Goal: Task Accomplishment & Management: Complete application form

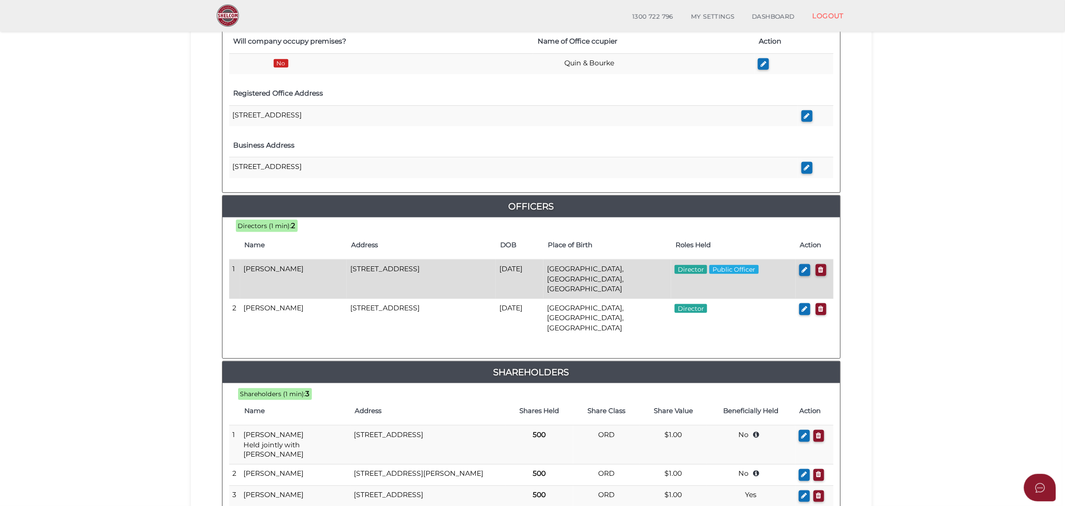
scroll to position [278, 0]
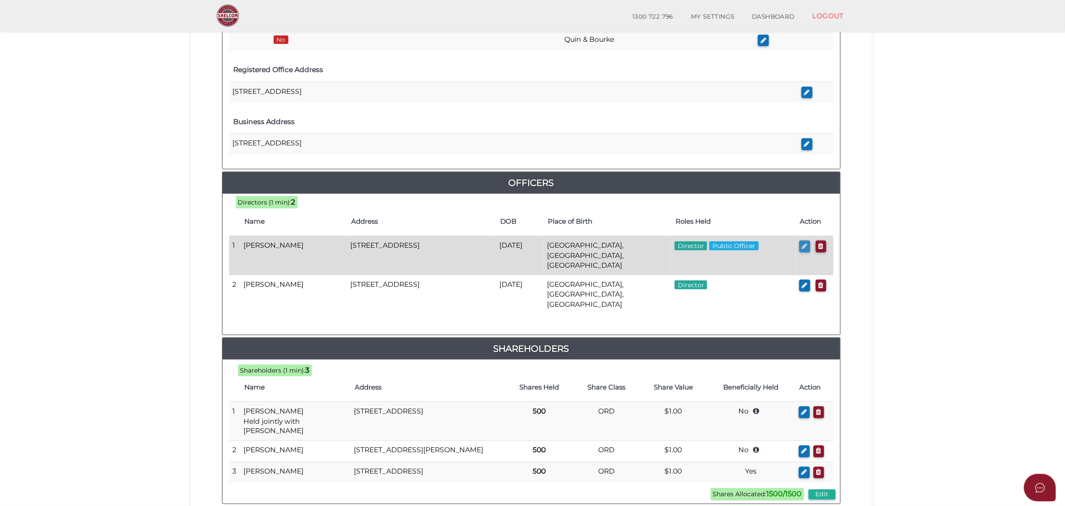
click at [804, 248] on icon "button" at bounding box center [805, 246] width 6 height 7
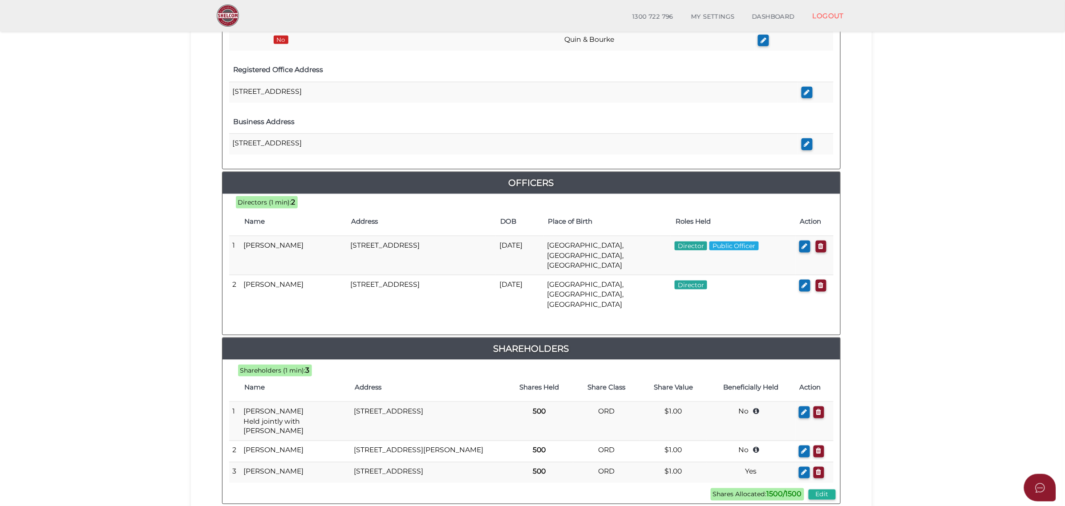
checkbox input "true"
type input "0"
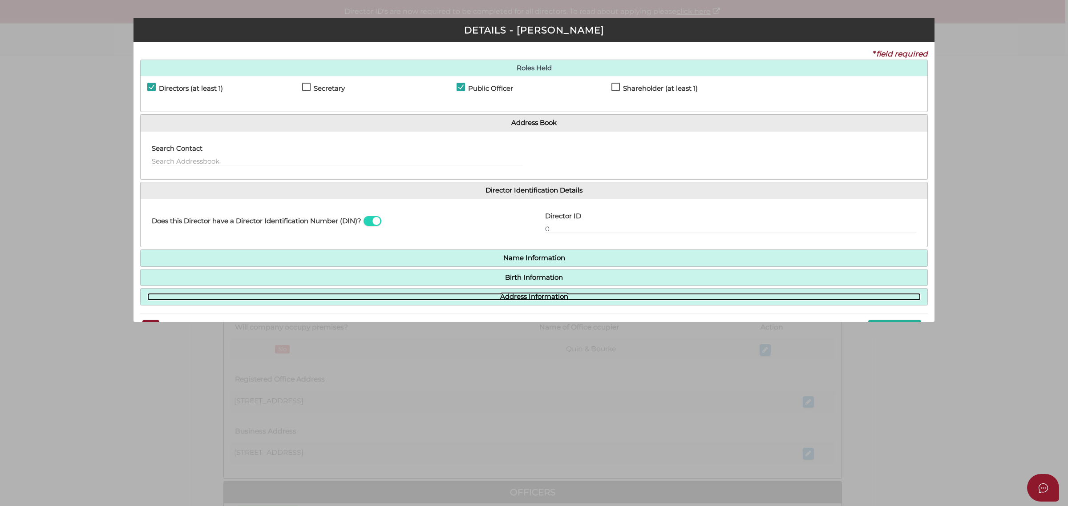
click at [532, 296] on link "Address Information" at bounding box center [533, 297] width 773 height 8
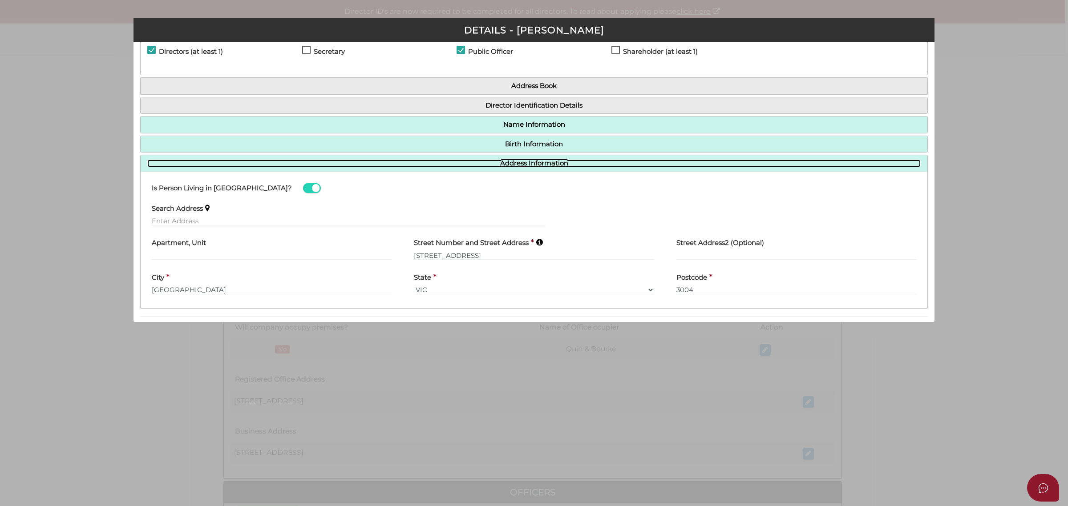
scroll to position [56, 0]
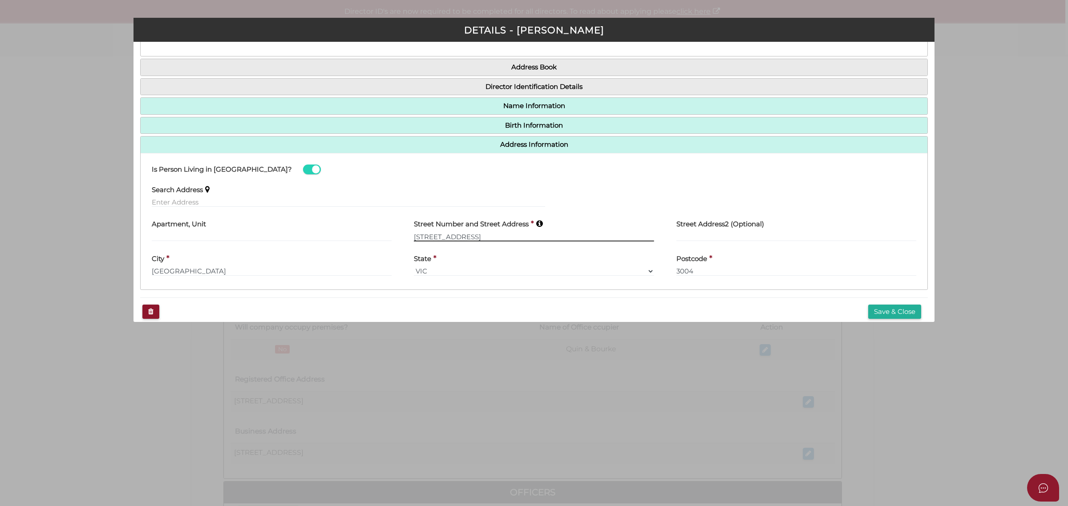
drag, startPoint x: 490, startPoint y: 237, endPoint x: 408, endPoint y: 238, distance: 81.9
click at [408, 238] on div "Street Number and Street Address * [STREET_ADDRESS]" at bounding box center [534, 231] width 262 height 35
paste input "[STREET_ADDRESS][PERSON_NAME]"
type input "[STREET_ADDRESS][PERSON_NAME]"
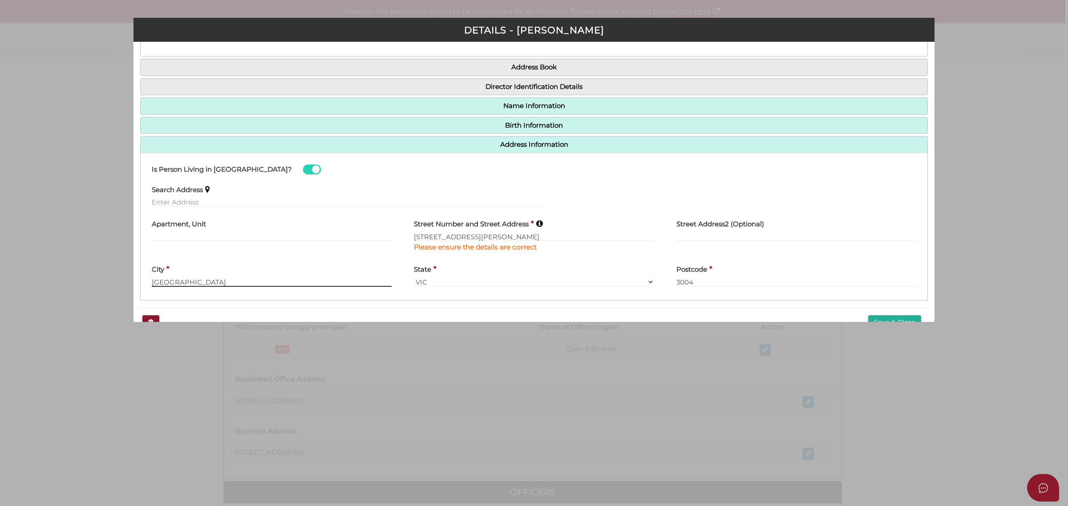
drag, startPoint x: 170, startPoint y: 281, endPoint x: 125, endPoint y: 280, distance: 44.5
click at [125, 280] on div "Pty Ltd DETAILS - [PERSON_NAME] * field required Roles Held Directors (at least…" at bounding box center [534, 253] width 1068 height 506
paste input "Belmont"
type input "Belmont"
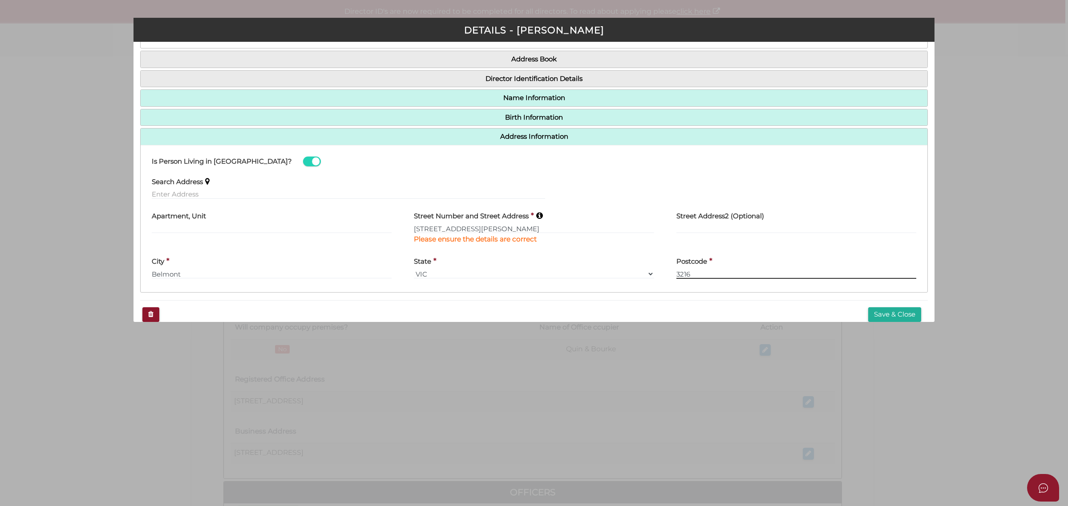
scroll to position [78, 0]
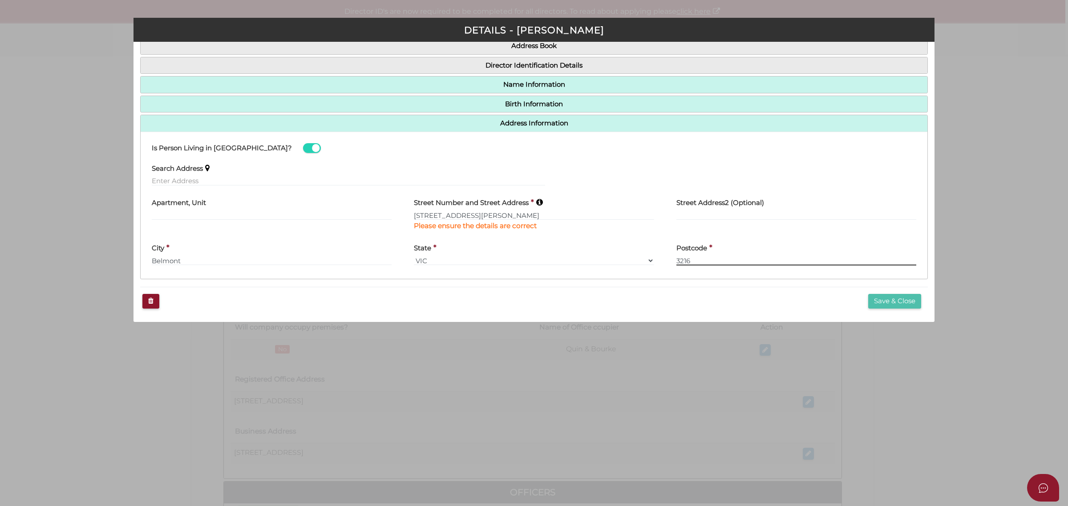
type input "3216"
click at [890, 299] on button "Save & Close" at bounding box center [894, 301] width 53 height 15
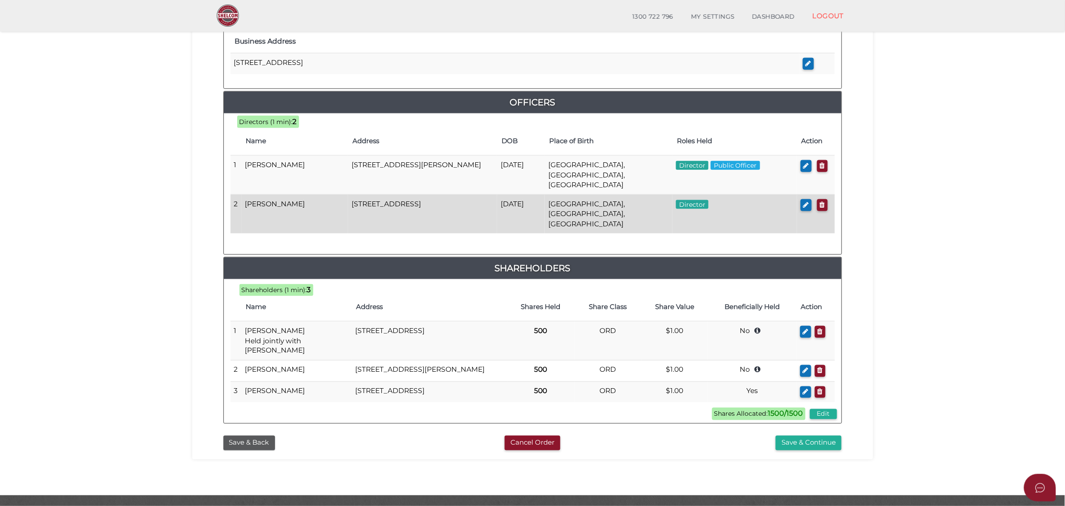
scroll to position [372, 0]
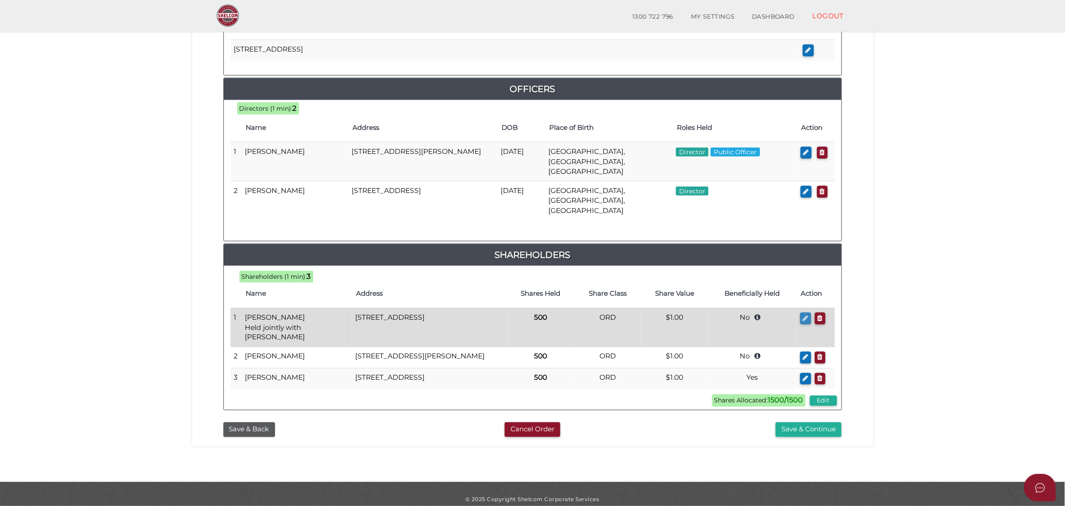
click at [803, 315] on icon "button" at bounding box center [806, 318] width 6 height 7
checkbox input "true"
type input "0"
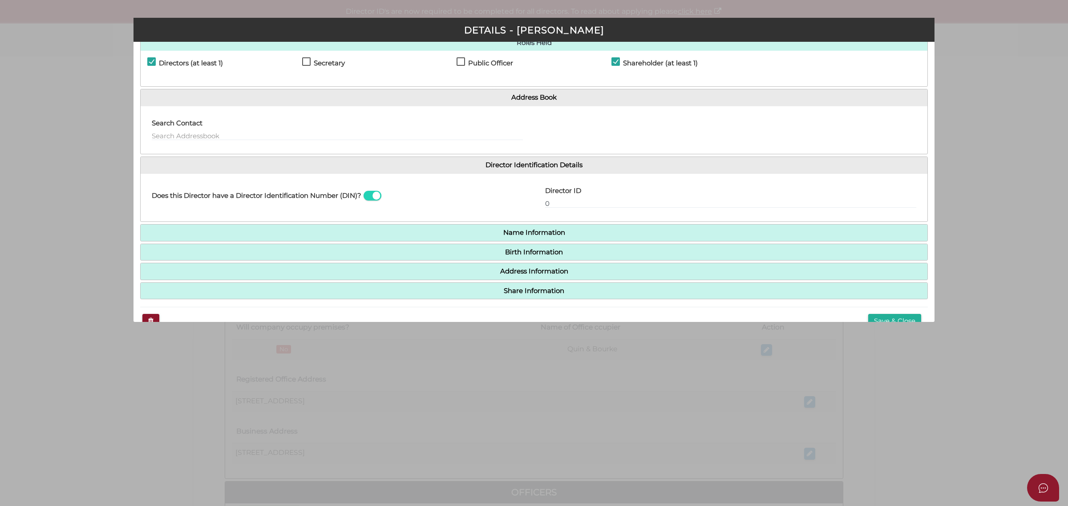
scroll to position [47, 0]
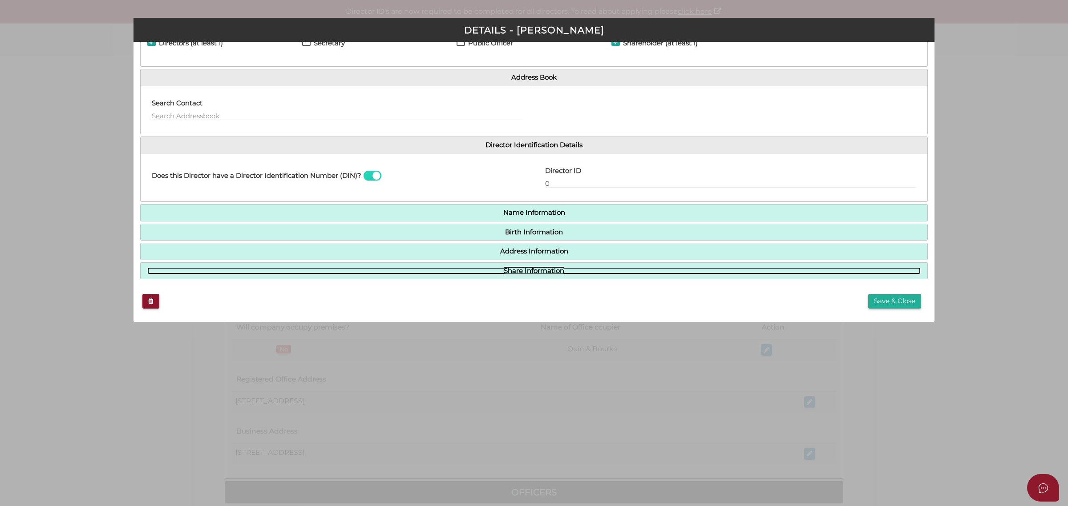
click at [536, 270] on link "Share Information" at bounding box center [533, 271] width 773 height 8
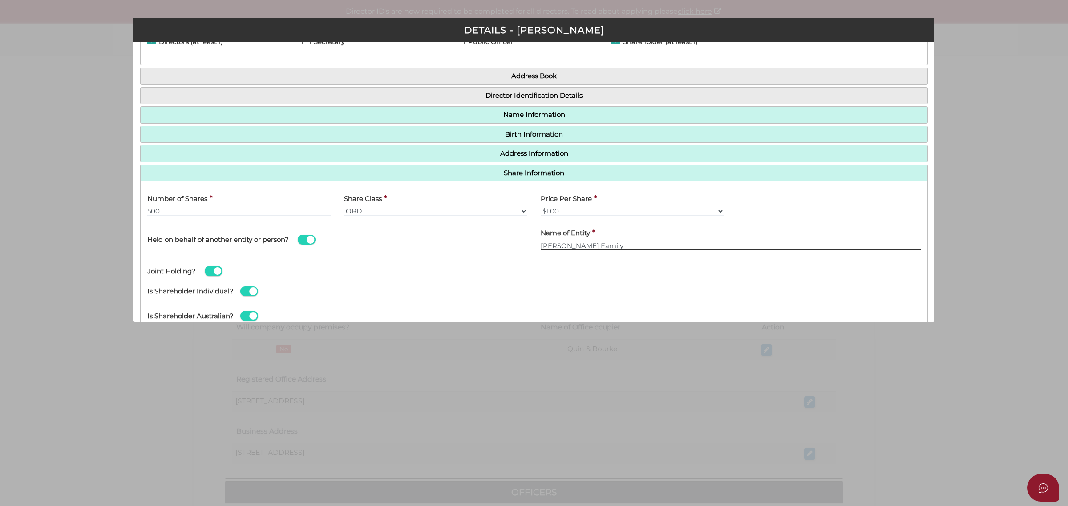
click at [610, 245] on input "[PERSON_NAME] Family" at bounding box center [731, 246] width 380 height 10
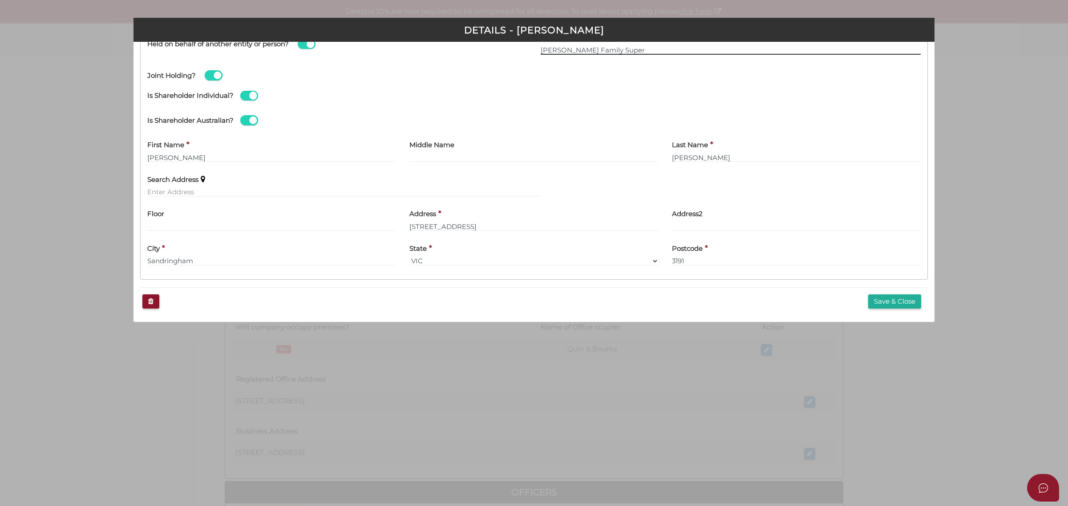
scroll to position [243, 0]
type input "Stoner Family Super"
click at [893, 299] on button "Save & Close" at bounding box center [894, 302] width 53 height 15
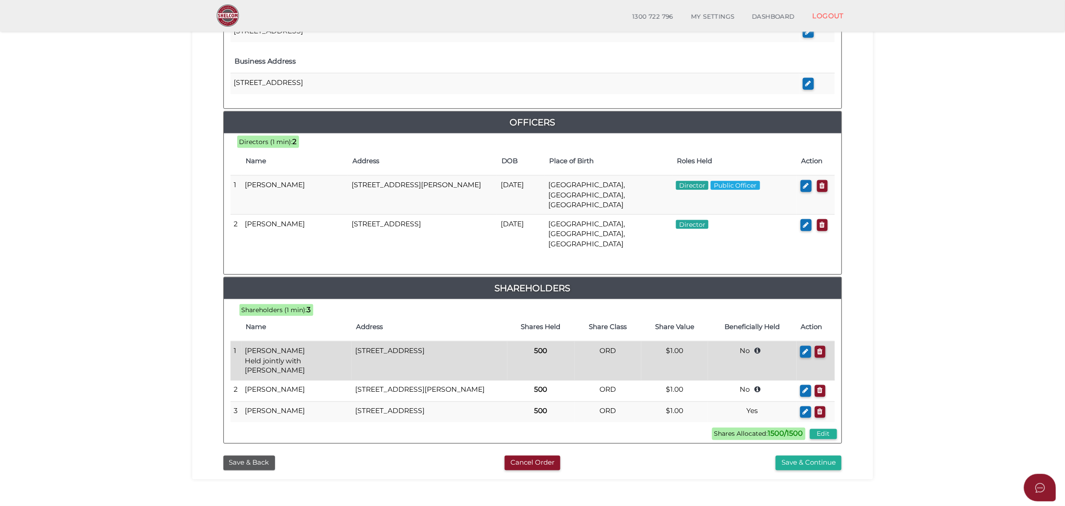
scroll to position [372, 0]
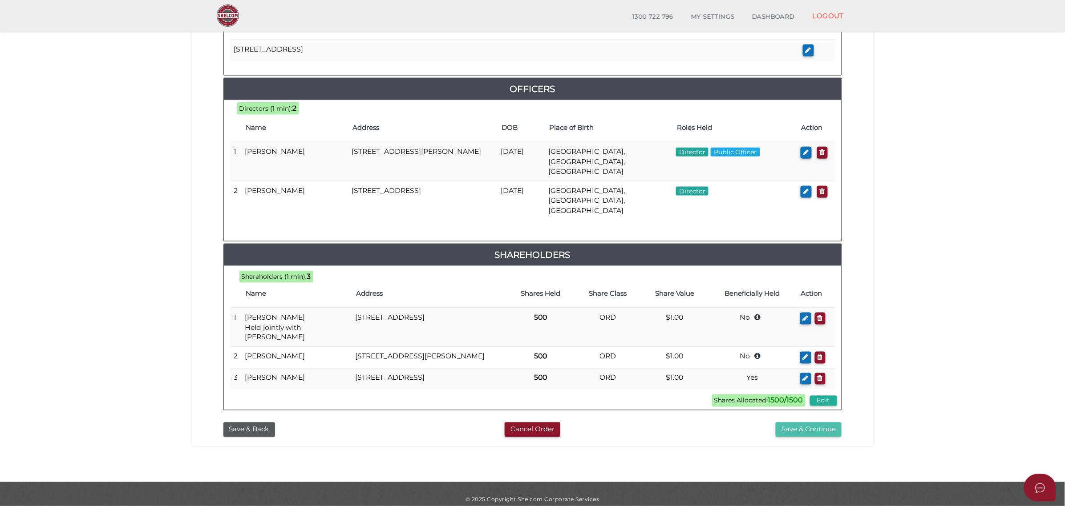
click at [815, 423] on button "Save & Continue" at bounding box center [808, 430] width 66 height 15
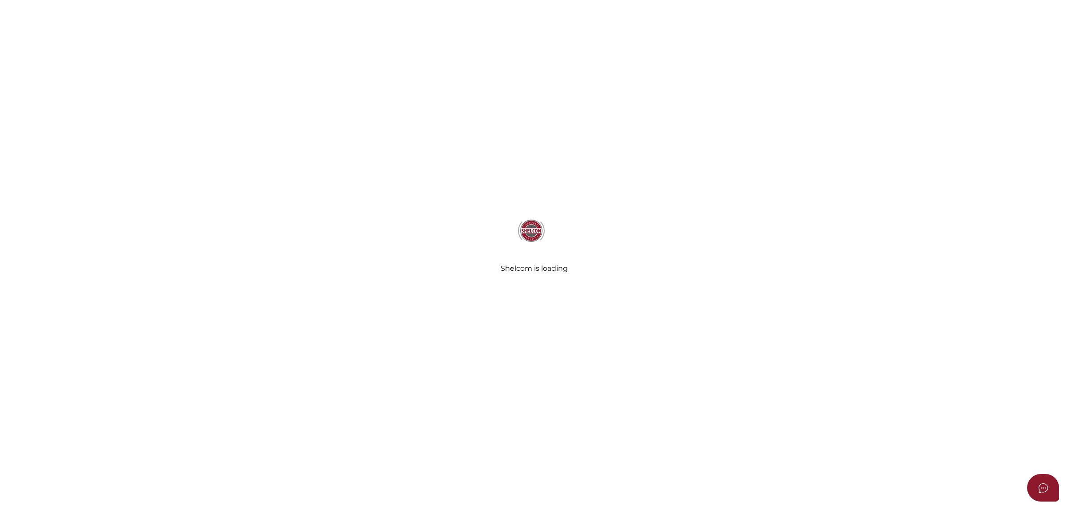
select select "Comb Binding"
select select "No"
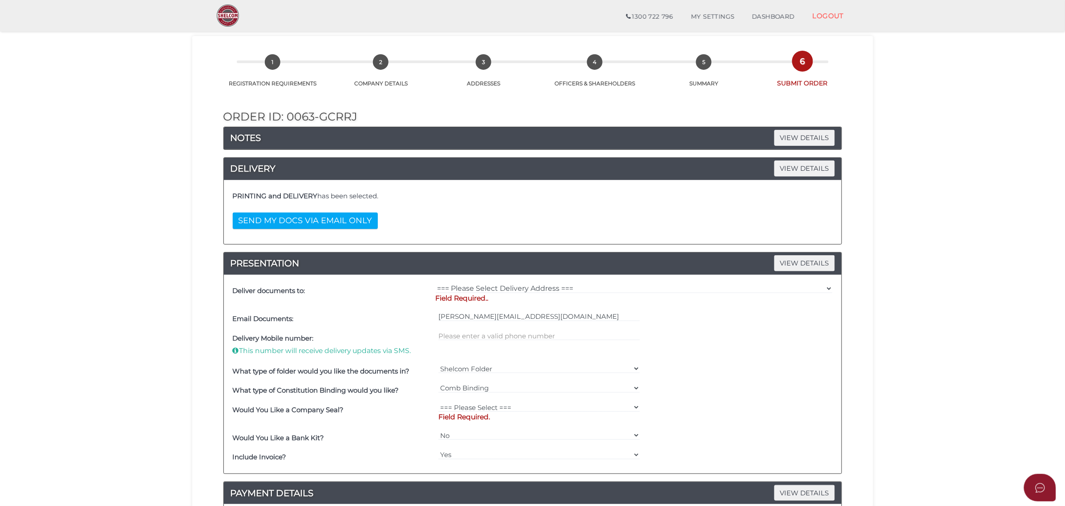
scroll to position [111, 0]
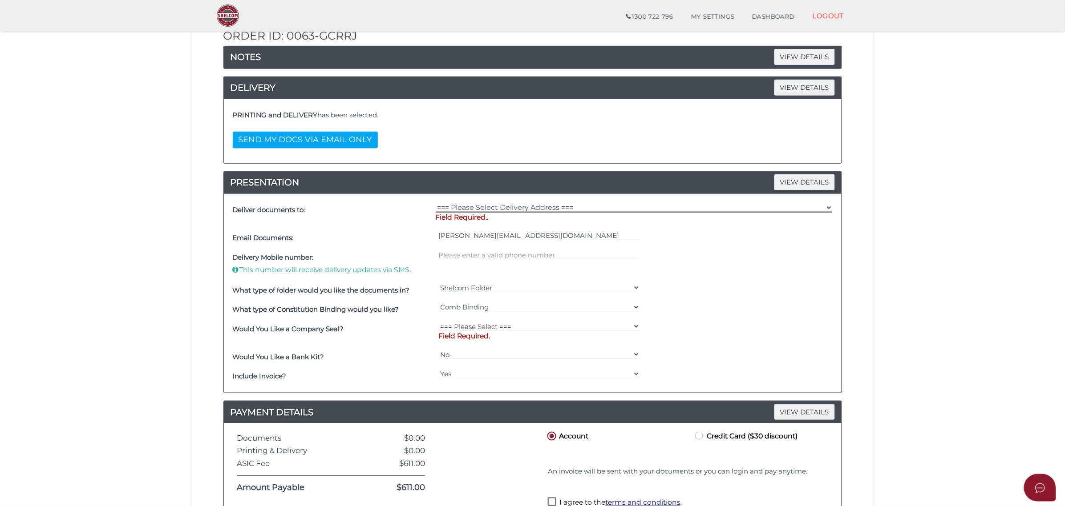
click at [526, 206] on select "=== Please Select Delivery Address === (User Address - James Zhou) Level 5 606 …" at bounding box center [634, 208] width 397 height 10
select select "0"
click at [436, 204] on select "=== Please Select Delivery Address === (User Address - James Zhou) Level 5 606 …" at bounding box center [634, 208] width 397 height 10
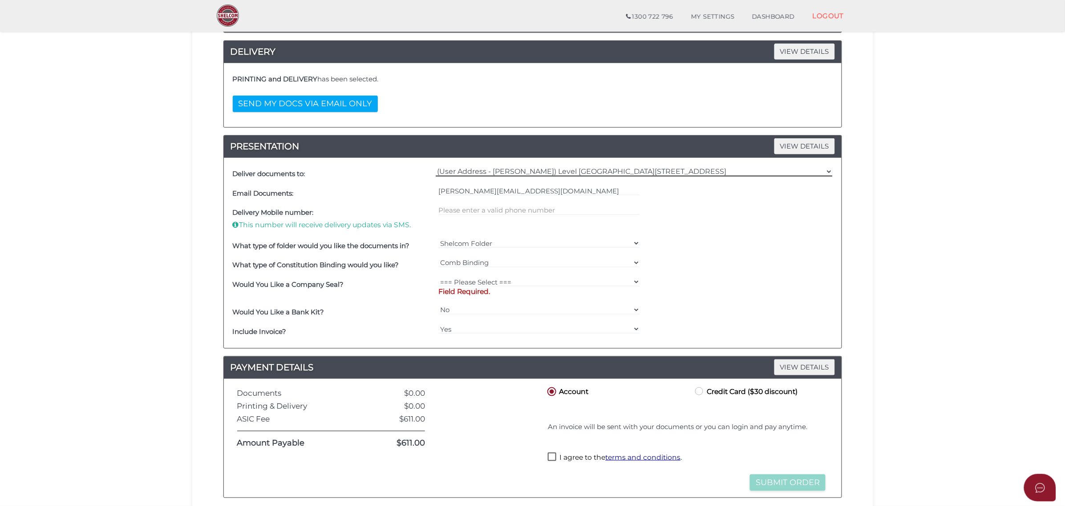
scroll to position [167, 0]
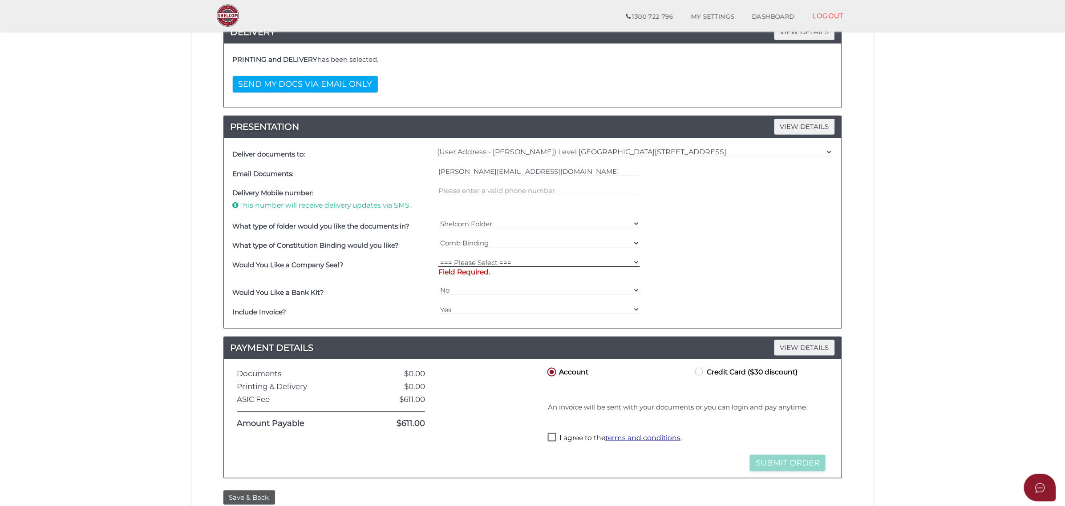
click at [517, 266] on select "=== Please Select === Fold Seal $50 No Seal" at bounding box center [539, 263] width 202 height 10
select select "0"
click at [438, 258] on select "=== Please Select === Fold Seal $50 No Seal" at bounding box center [539, 263] width 202 height 10
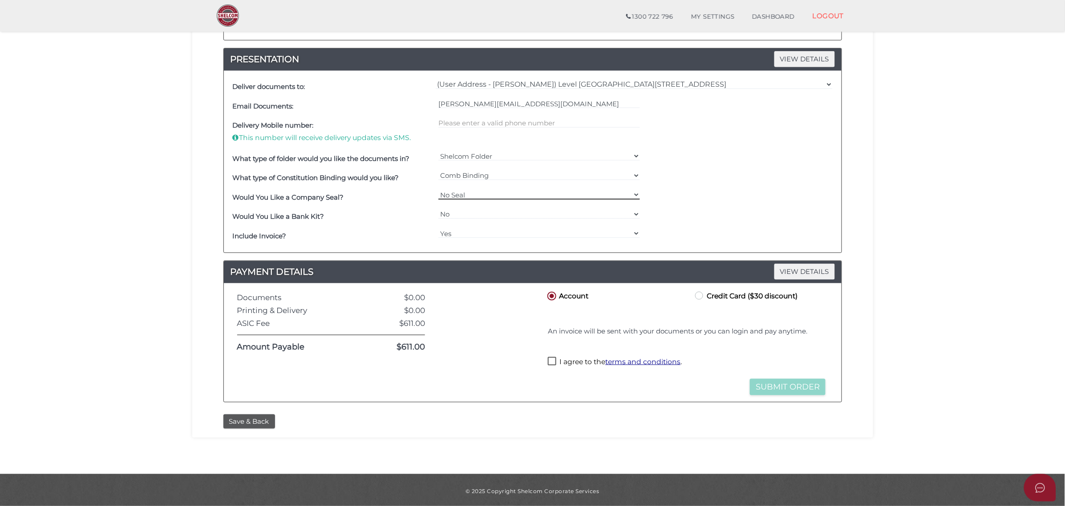
scroll to position [238, 0]
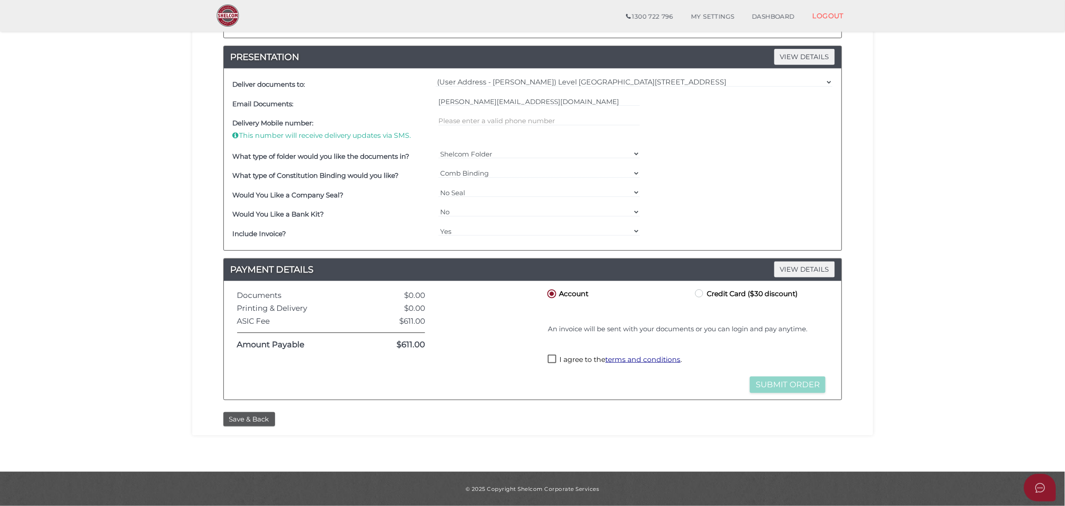
click at [554, 358] on label "I agree to the terms and conditions ." at bounding box center [615, 360] width 134 height 11
checkbox input "true"
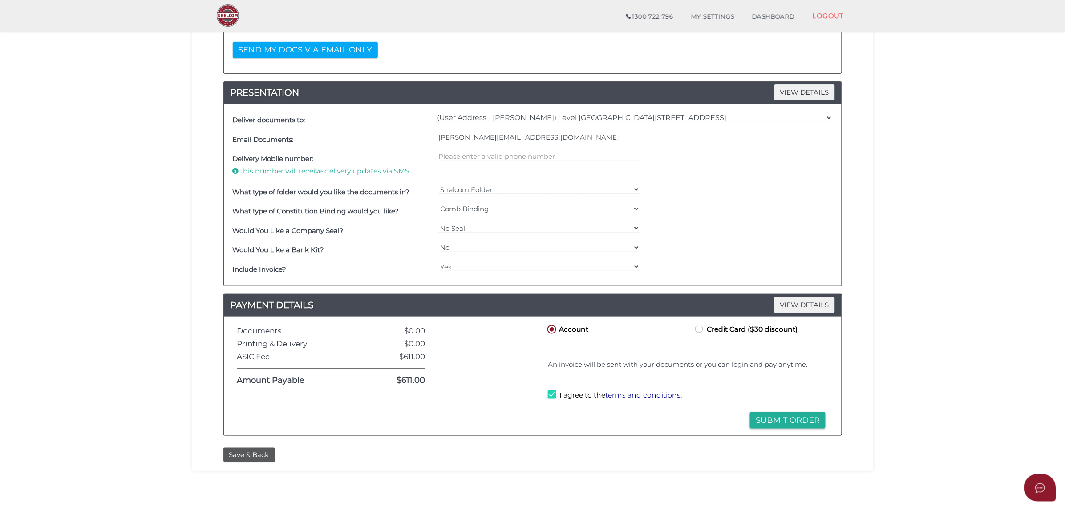
scroll to position [183, 0]
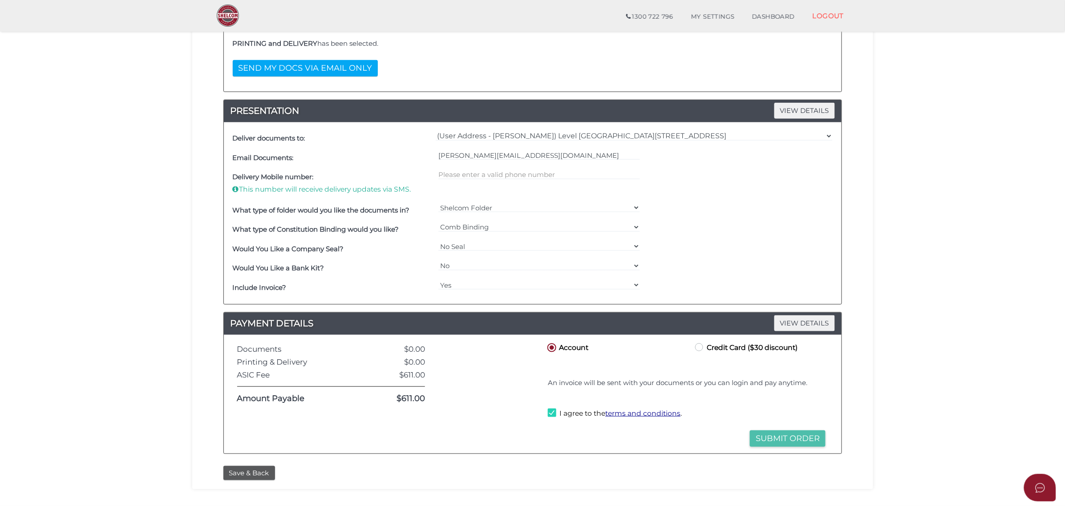
click at [806, 439] on button "Submit Order" at bounding box center [788, 439] width 76 height 16
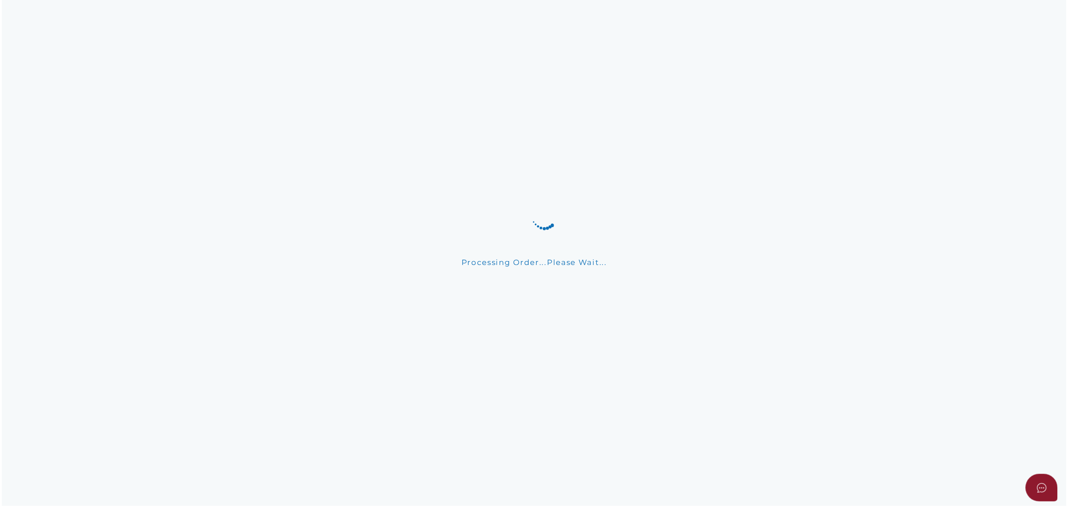
scroll to position [0, 0]
